Goal: Communication & Community: Answer question/provide support

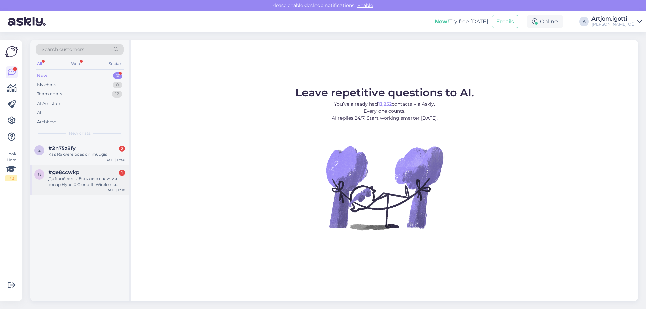
click at [95, 179] on div "Добрый день! Есть ли в наличии товар HyperX Cloud III Wireless и когда его можн…" at bounding box center [86, 182] width 77 height 12
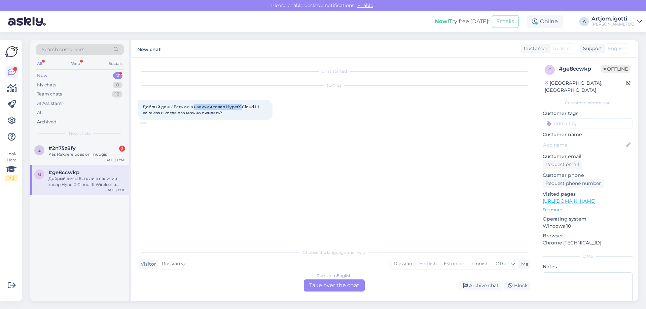
drag, startPoint x: 195, startPoint y: 105, endPoint x: 241, endPoint y: 106, distance: 45.8
click at [241, 106] on span "Добрый день! Есть ли в наличии товар HyperX Cloud III Wireless и когда его можн…" at bounding box center [202, 109] width 118 height 11
click at [256, 106] on span "Добрый день! Есть ли в наличии товар HyperX Cloud III Wireless и когда его можн…" at bounding box center [202, 109] width 118 height 11
drag, startPoint x: 228, startPoint y: 107, endPoint x: 159, endPoint y: 113, distance: 69.0
click at [159, 113] on span "Добрый день! Есть ли в наличии товар HyperX Cloud III Wireless и когда его можн…" at bounding box center [202, 109] width 118 height 11
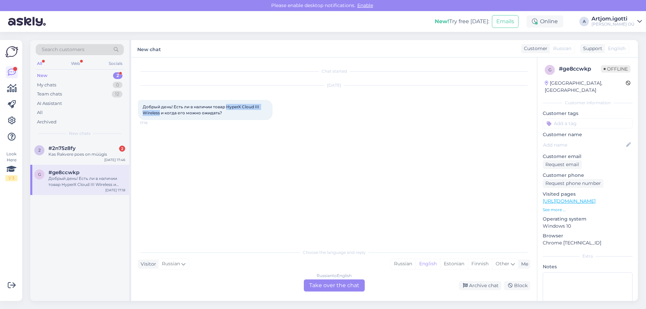
copy span "HyperX Cloud III Wireless"
click at [399, 263] on div "Russian" at bounding box center [403, 264] width 25 height 10
click at [427, 264] on div "English" at bounding box center [428, 264] width 25 height 10
click at [453, 265] on div "Estonian" at bounding box center [454, 264] width 28 height 10
click at [341, 286] on div "Russian to Estonian Take over the chat" at bounding box center [334, 286] width 61 height 12
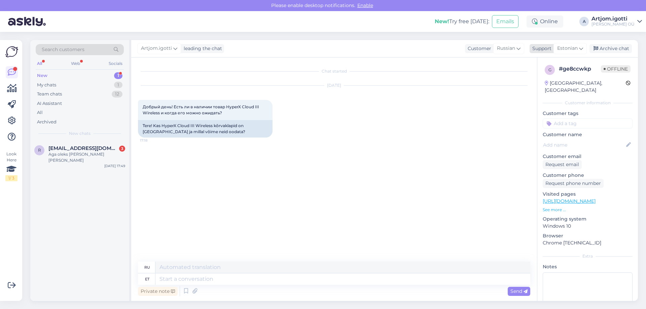
click at [552, 47] on div "Support" at bounding box center [541, 48] width 22 height 7
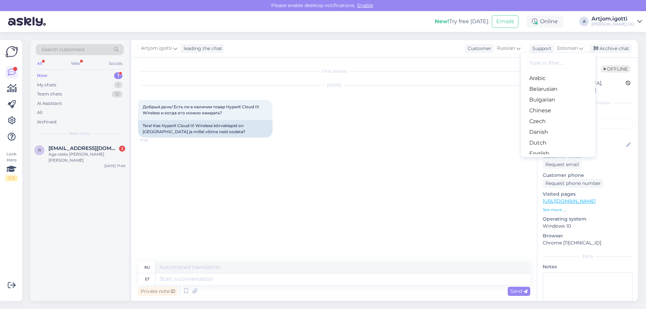
click at [542, 65] on input at bounding box center [558, 63] width 63 height 10
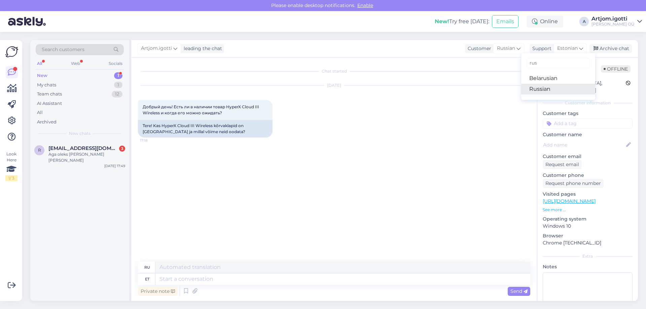
type input "rus"
click at [537, 90] on link "Russian" at bounding box center [559, 89] width 74 height 11
click at [213, 279] on textarea at bounding box center [334, 278] width 393 height 14
type textarea "Х"
type textarea "Ü"
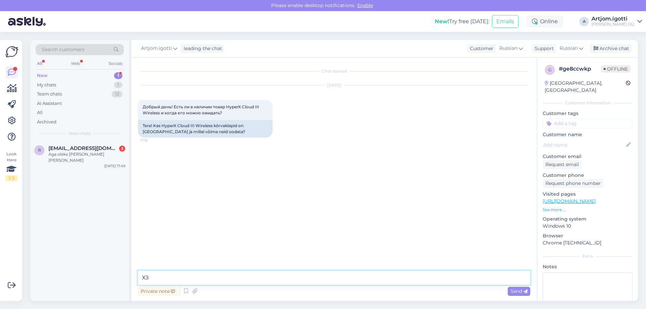
type textarea "Х"
type textarea "Здравствуйте"
click at [516, 198] on img at bounding box center [516, 195] width 27 height 27
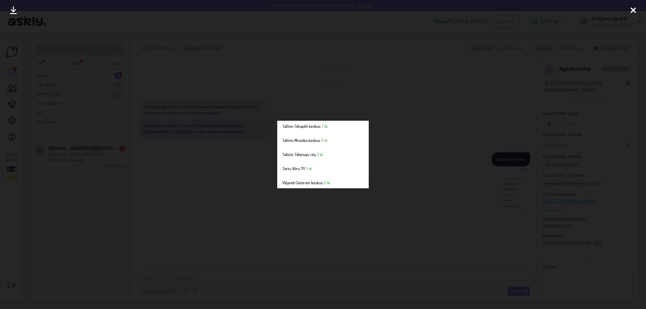
click at [436, 174] on div at bounding box center [323, 154] width 646 height 309
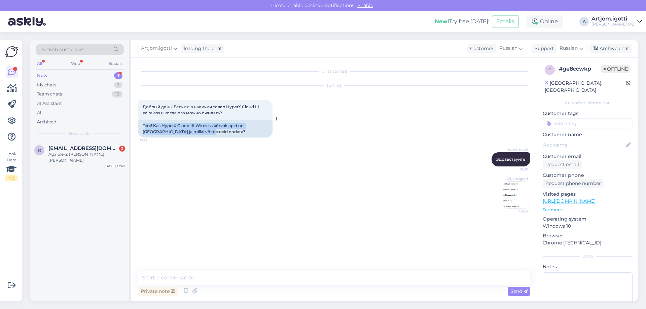
drag, startPoint x: 146, startPoint y: 124, endPoint x: 203, endPoint y: 132, distance: 56.7
click at [200, 132] on div "Tere! Kas HyperX Cloud III Wireless kõrvaklapid on [GEOGRAPHIC_DATA] ja millal …" at bounding box center [205, 129] width 135 height 18
click at [68, 150] on span "[EMAIL_ADDRESS][DOMAIN_NAME]" at bounding box center [83, 148] width 70 height 6
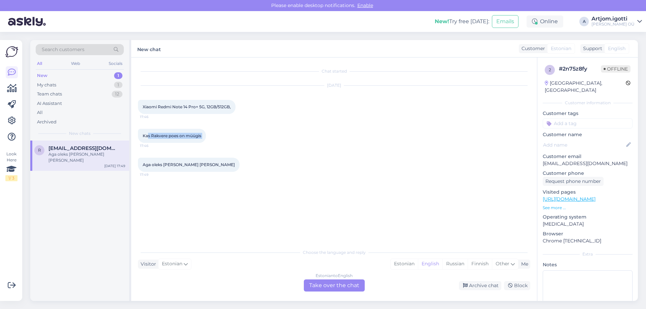
drag, startPoint x: 152, startPoint y: 137, endPoint x: 212, endPoint y: 137, distance: 60.6
click at [206, 137] on div "Kas Rakvere poes on müügis 17:46" at bounding box center [172, 136] width 68 height 14
drag, startPoint x: 145, startPoint y: 165, endPoint x: 200, endPoint y: 165, distance: 54.9
click at [200, 165] on div "Aga oleks [PERSON_NAME] [PERSON_NAME] 17:49" at bounding box center [189, 165] width 102 height 14
drag, startPoint x: 144, startPoint y: 135, endPoint x: 206, endPoint y: 134, distance: 62.0
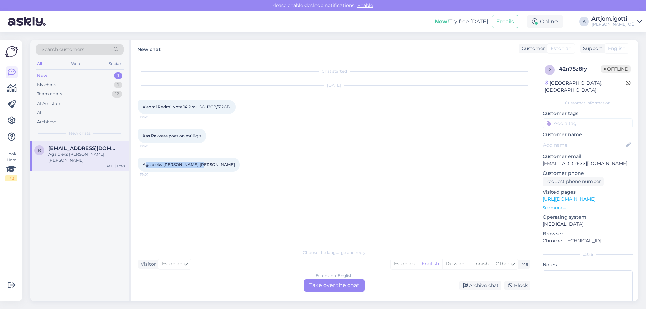
click at [206, 134] on div "Kas Rakvere poes on müügis 17:46" at bounding box center [172, 136] width 68 height 14
click at [397, 263] on div "Estonian" at bounding box center [404, 264] width 27 height 10
click at [343, 283] on div "Estonian to Estonian Take over the chat" at bounding box center [334, 286] width 61 height 12
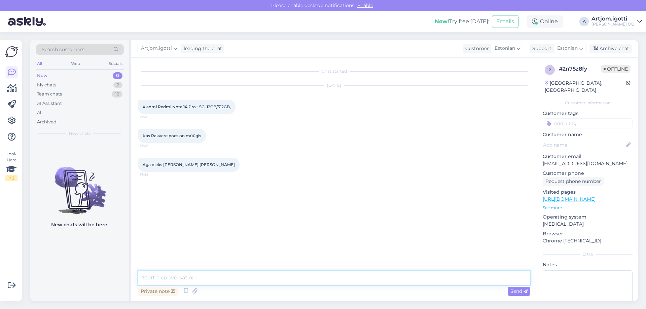
click at [310, 280] on textarea at bounding box center [334, 278] width 393 height 14
type textarea "Tere"
drag, startPoint x: 142, startPoint y: 106, endPoint x: 229, endPoint y: 107, distance: 87.2
click at [229, 107] on div "Xiaomi Redmi Note 14 Pro+ 5G, 12GB/512GB, 17:46" at bounding box center [187, 107] width 98 height 14
copy span "Xiaomi Redmi Note 14 Pro+ 5G, 12GB/512GB"
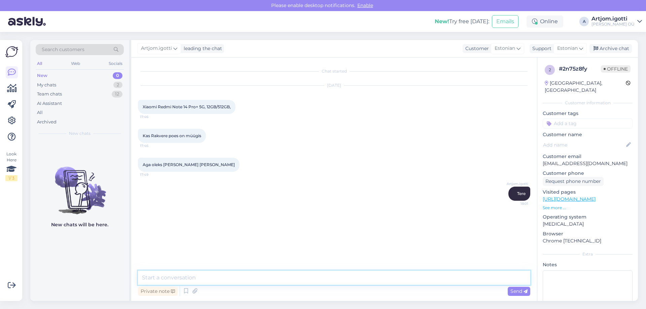
click at [208, 280] on textarea at bounding box center [334, 278] width 393 height 14
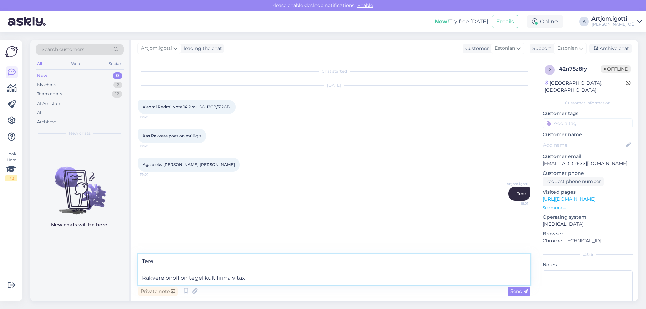
drag, startPoint x: 257, startPoint y: 277, endPoint x: 232, endPoint y: 278, distance: 24.6
click at [232, 278] on textarea "Tere Rakvere onoff on tegelikult firma vitax" at bounding box center [334, 270] width 393 height 31
paste textarea "VITAX-T OÜ"
type textarea "Tere Rakvere onoff on tegelikult firma VITAX-T OÜ, mis kasutab onoff kaubmärki"
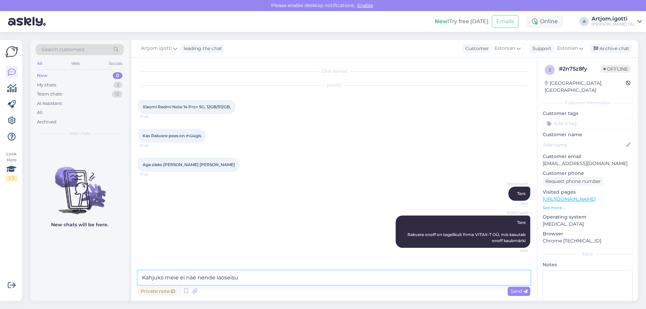
type textarea "Kahjuks meie ei näe nende laoseisud"
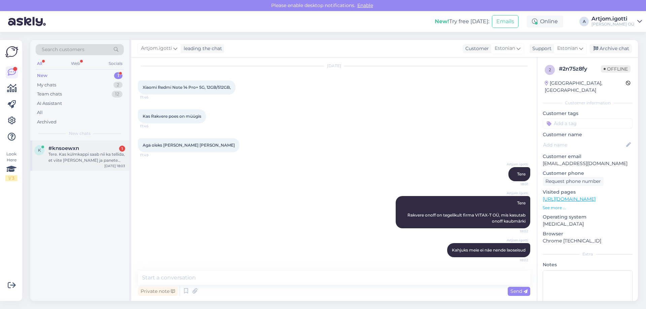
click at [85, 153] on div "Tere. Kas külmkappi saab nii ka tellida, et viite [PERSON_NAME] ja panete uue p…" at bounding box center [86, 158] width 77 height 12
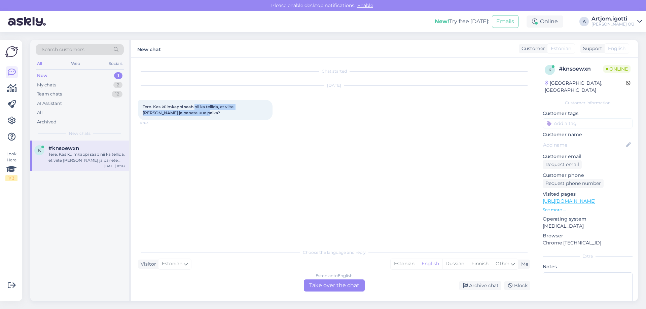
drag, startPoint x: 197, startPoint y: 107, endPoint x: 213, endPoint y: 110, distance: 16.4
click at [204, 110] on div "Tere. Kas külmkappi saab nii ka tellida, et viite [PERSON_NAME] ja panete uue p…" at bounding box center [205, 110] width 135 height 20
click at [400, 269] on div "Estonian" at bounding box center [404, 264] width 27 height 10
click at [340, 284] on div "Estonian to Estonian Take over the chat" at bounding box center [334, 286] width 61 height 12
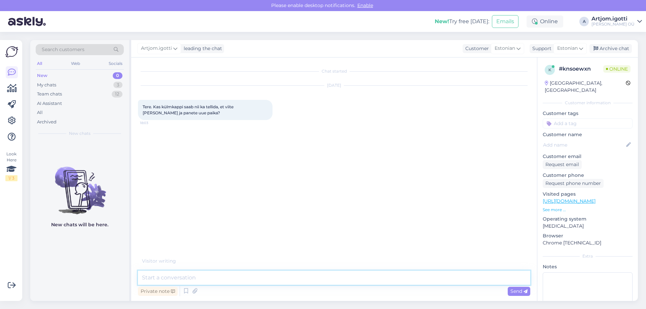
click at [237, 276] on textarea at bounding box center [334, 278] width 393 height 14
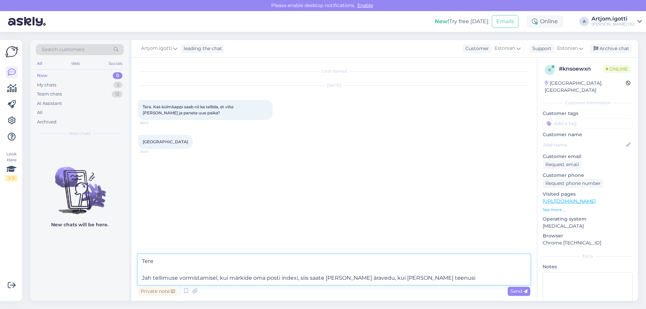
type textarea "Tere Jah tellimuse vormistamisel, kui märkide oma posti indexi, siis saate [PER…"
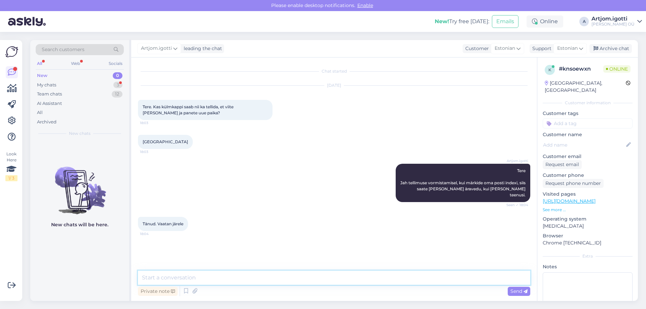
click at [238, 277] on textarea at bounding box center [334, 278] width 393 height 14
type textarea "Ilusat päeva"
